Goal: Use online tool/utility: Use online tool/utility

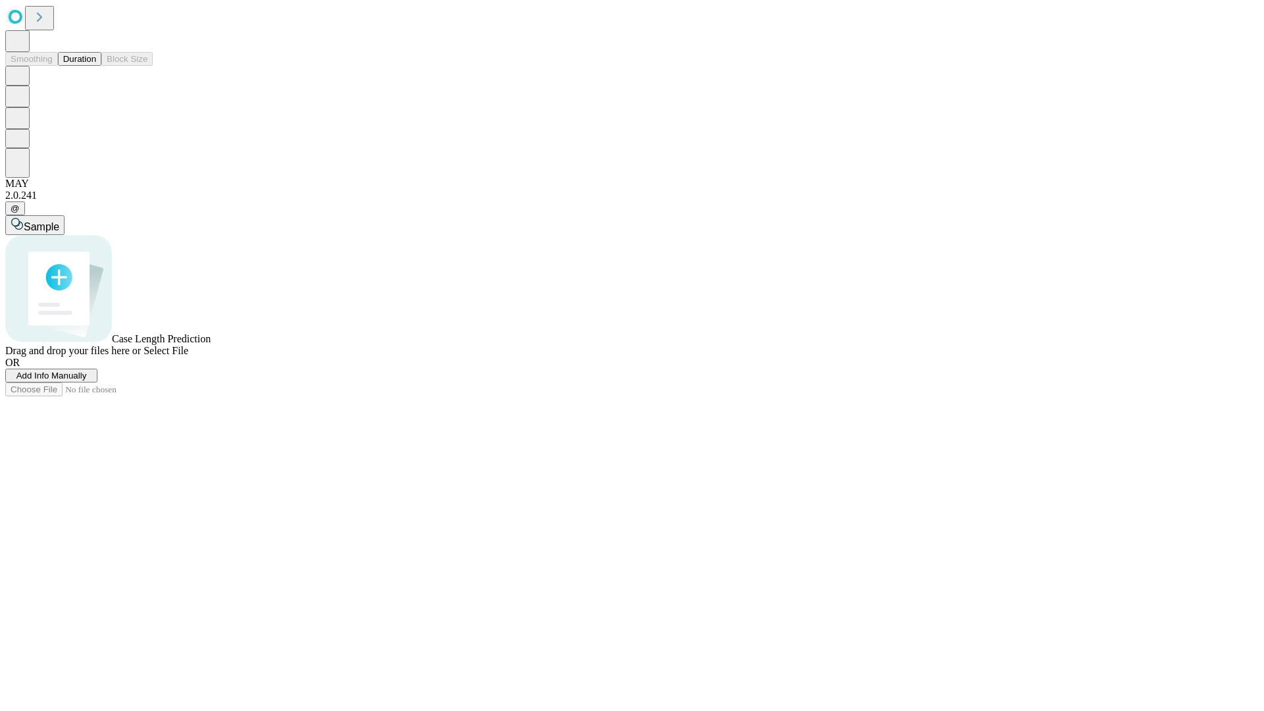
click at [96, 66] on button "Duration" at bounding box center [79, 59] width 43 height 14
click at [188, 356] on span "Select File" at bounding box center [165, 350] width 45 height 11
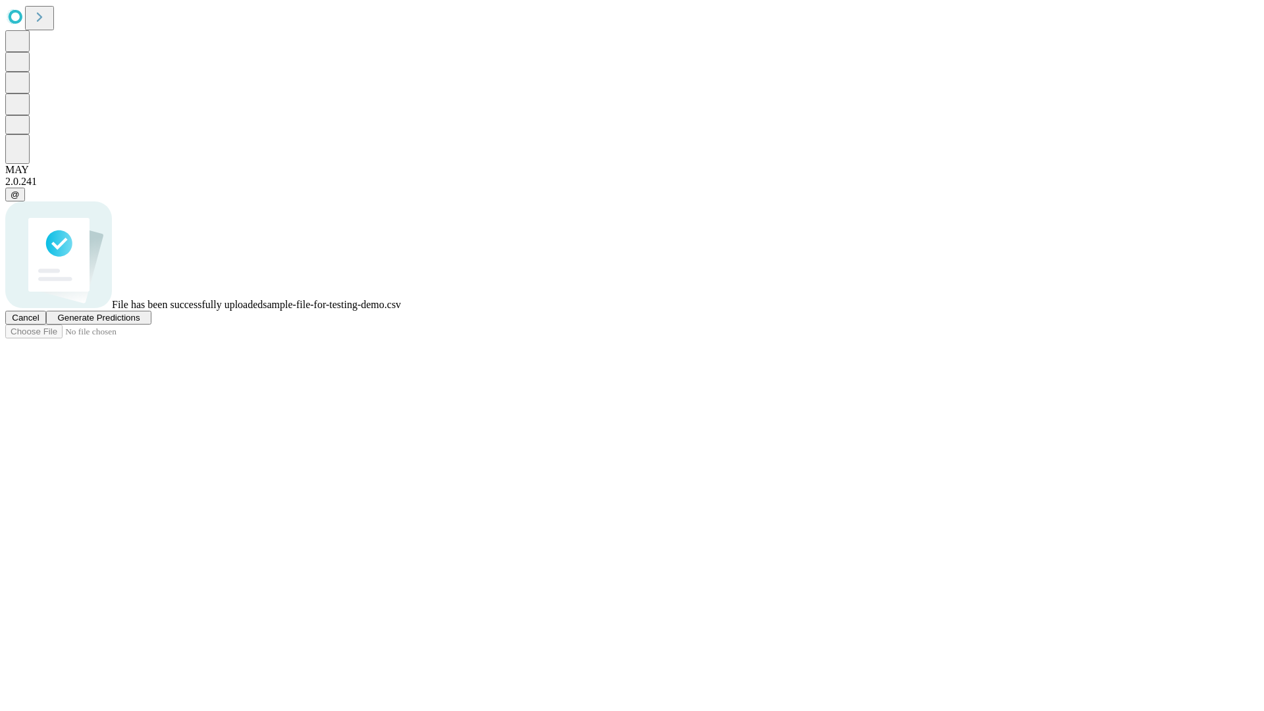
click at [140, 322] on span "Generate Predictions" at bounding box center [98, 318] width 82 height 10
